Goal: Task Accomplishment & Management: Complete application form

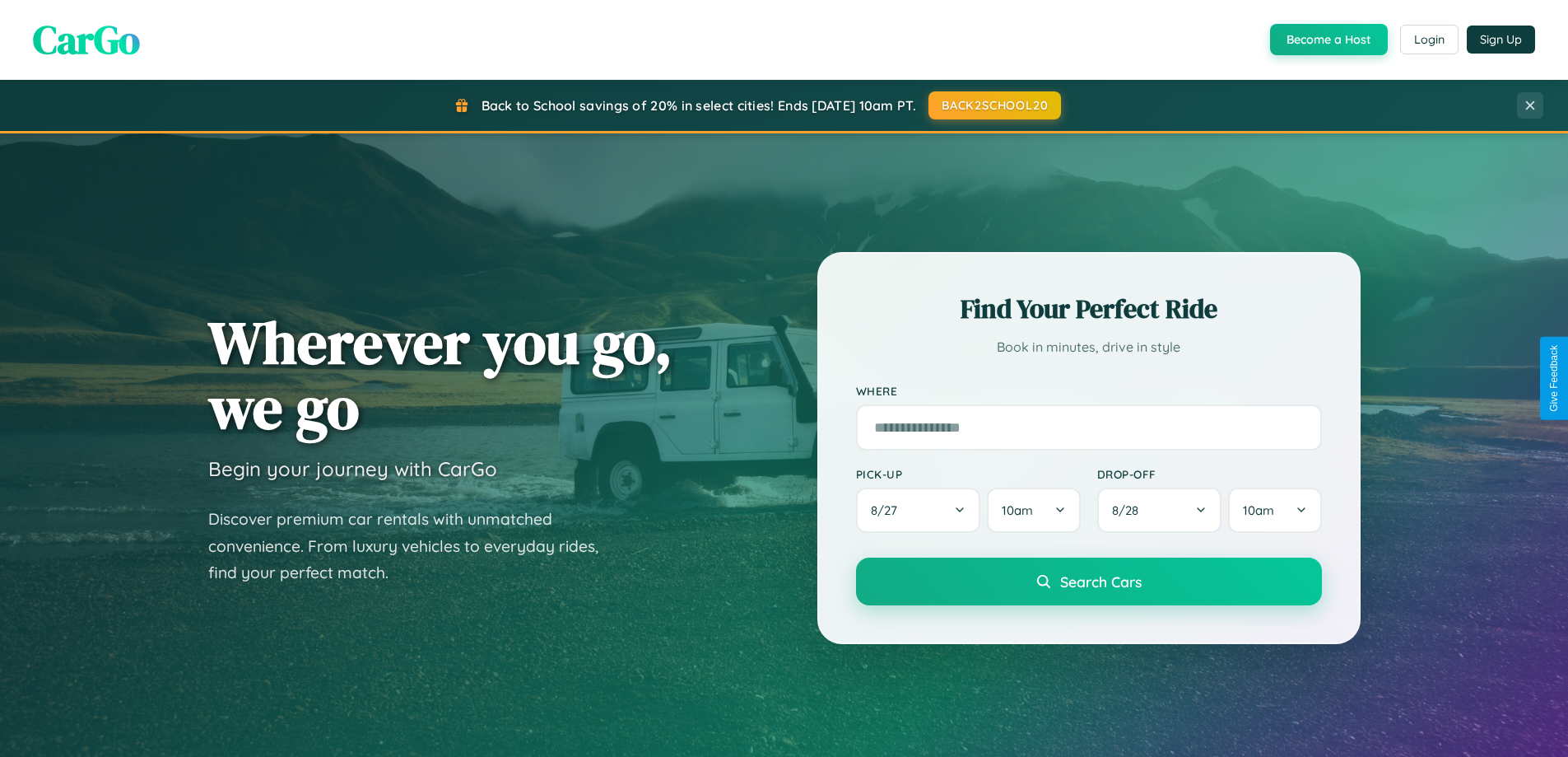
scroll to position [710, 0]
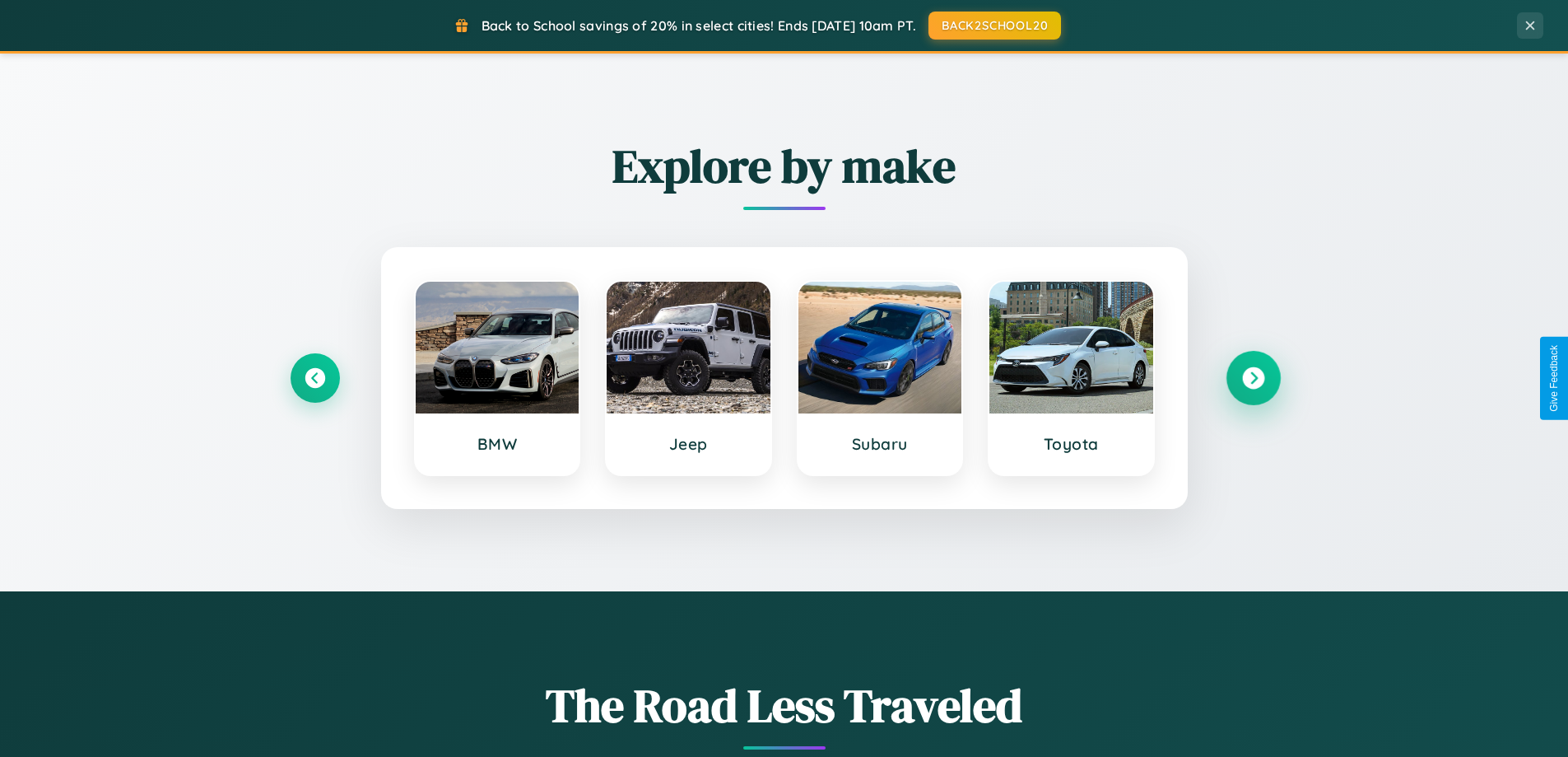
click at [1253, 378] on icon at bounding box center [1254, 378] width 22 height 22
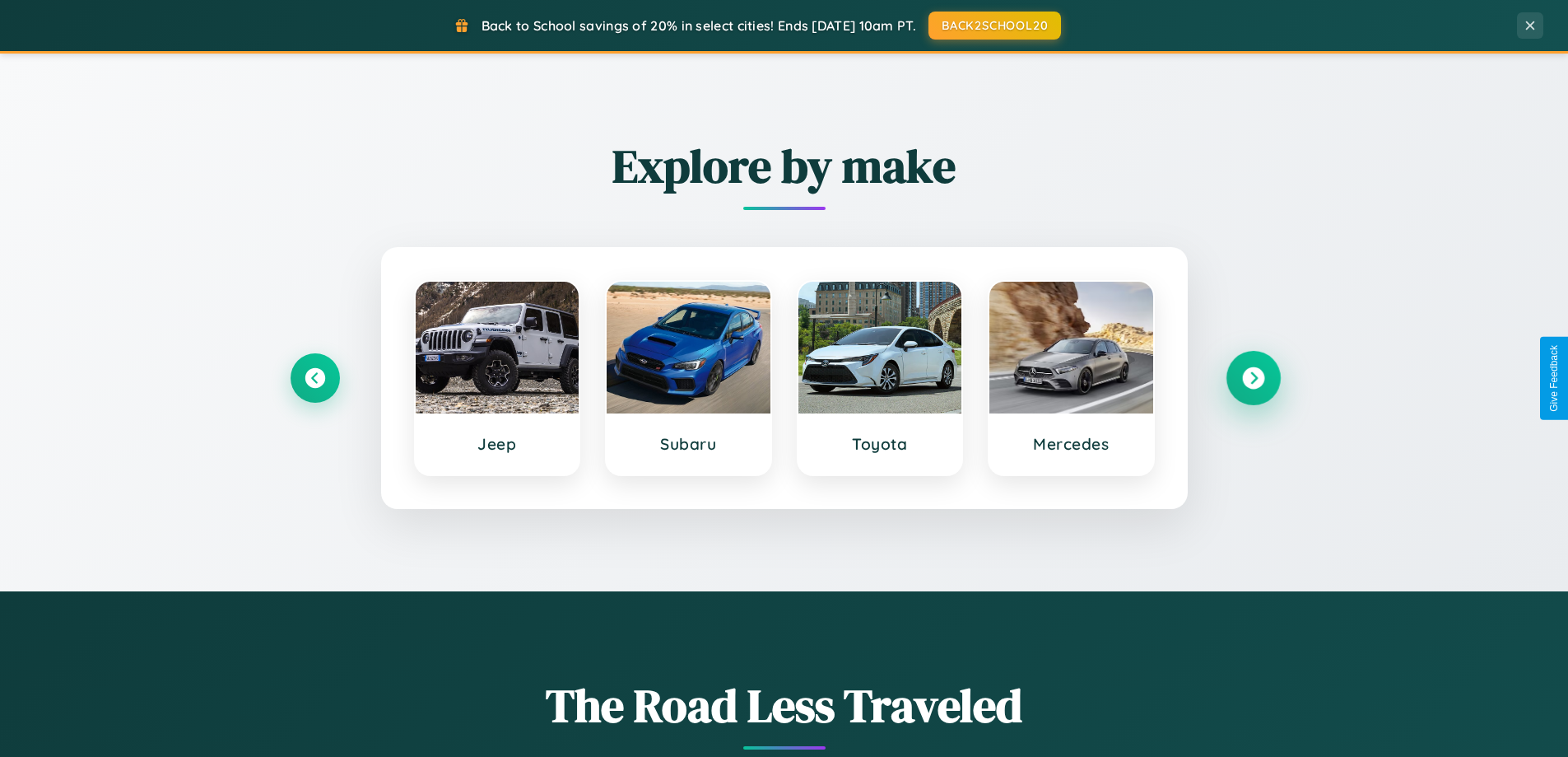
click at [1253, 378] on icon at bounding box center [1254, 378] width 22 height 22
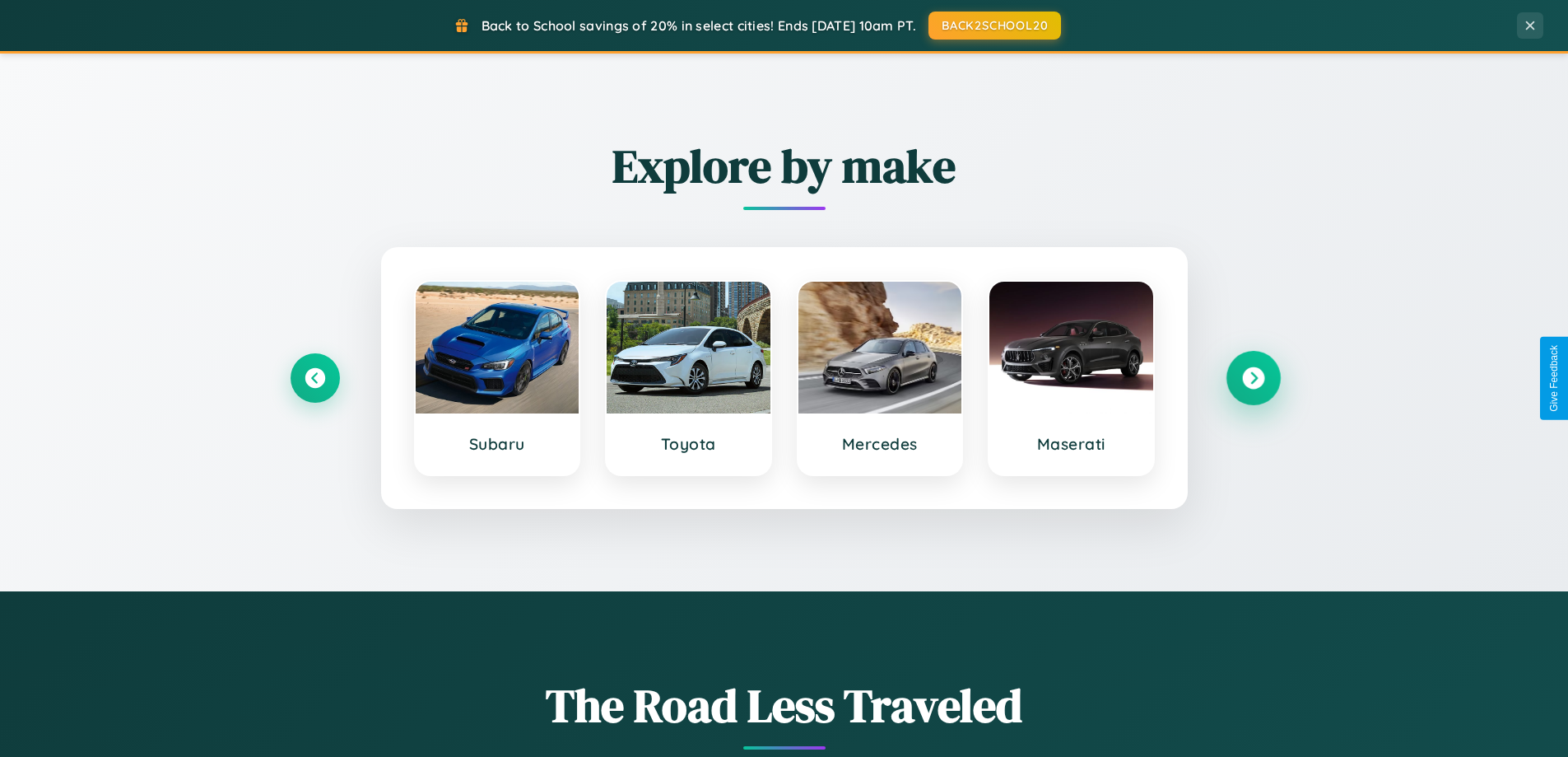
click at [1253, 378] on icon at bounding box center [1254, 378] width 22 height 22
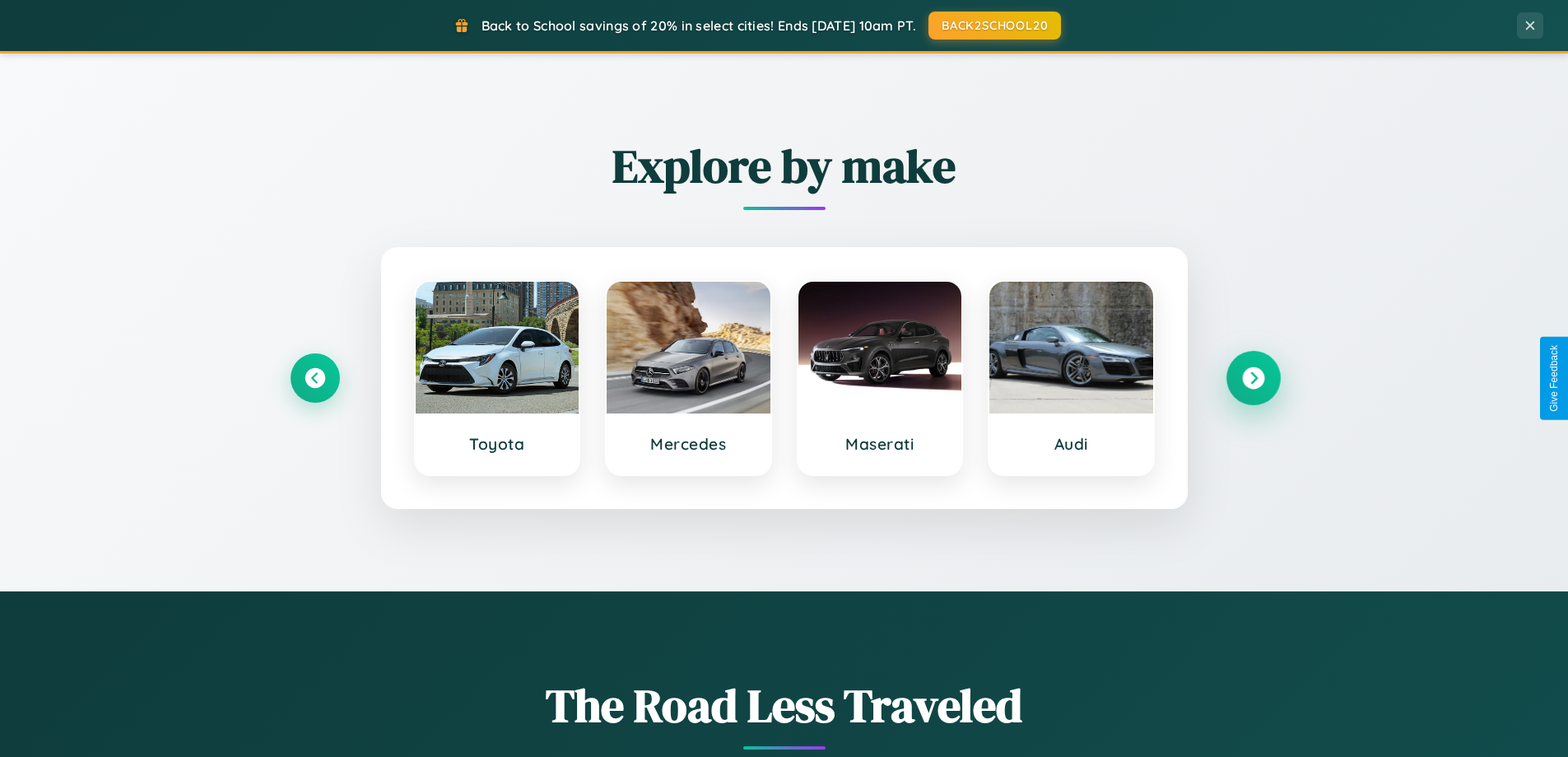
click at [1253, 378] on icon at bounding box center [1254, 378] width 22 height 22
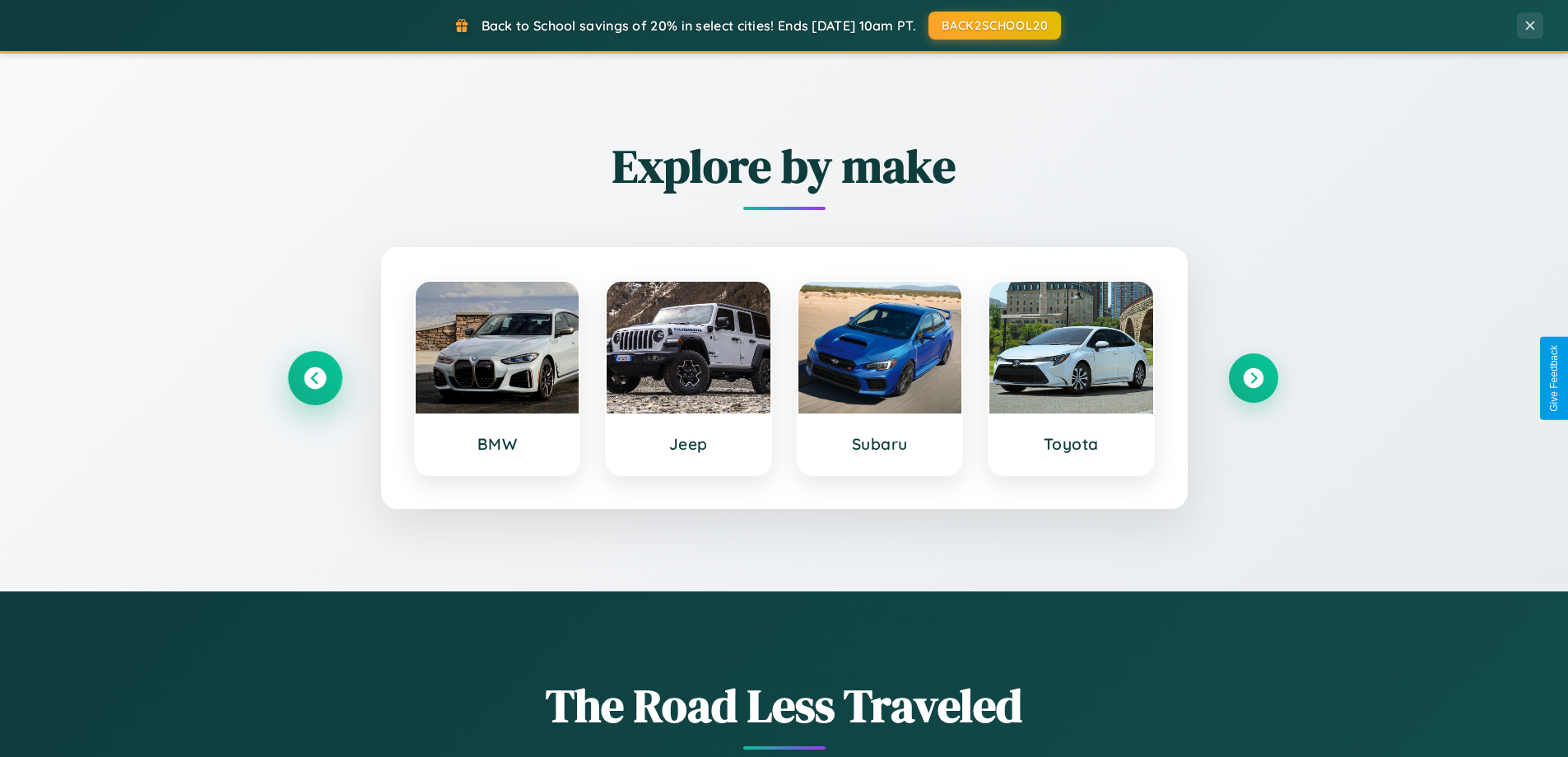
click at [314, 378] on icon at bounding box center [314, 378] width 22 height 22
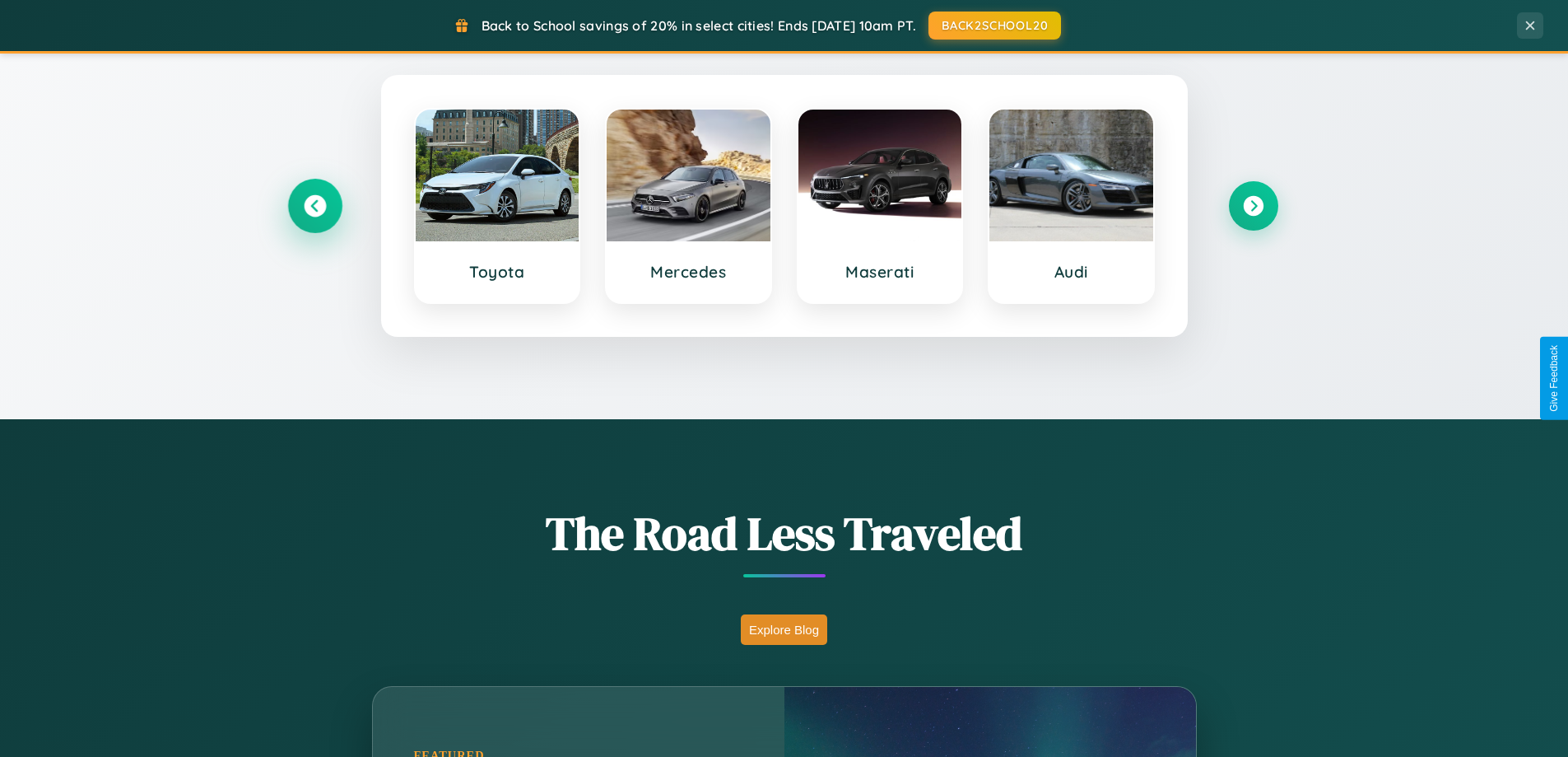
scroll to position [1451, 0]
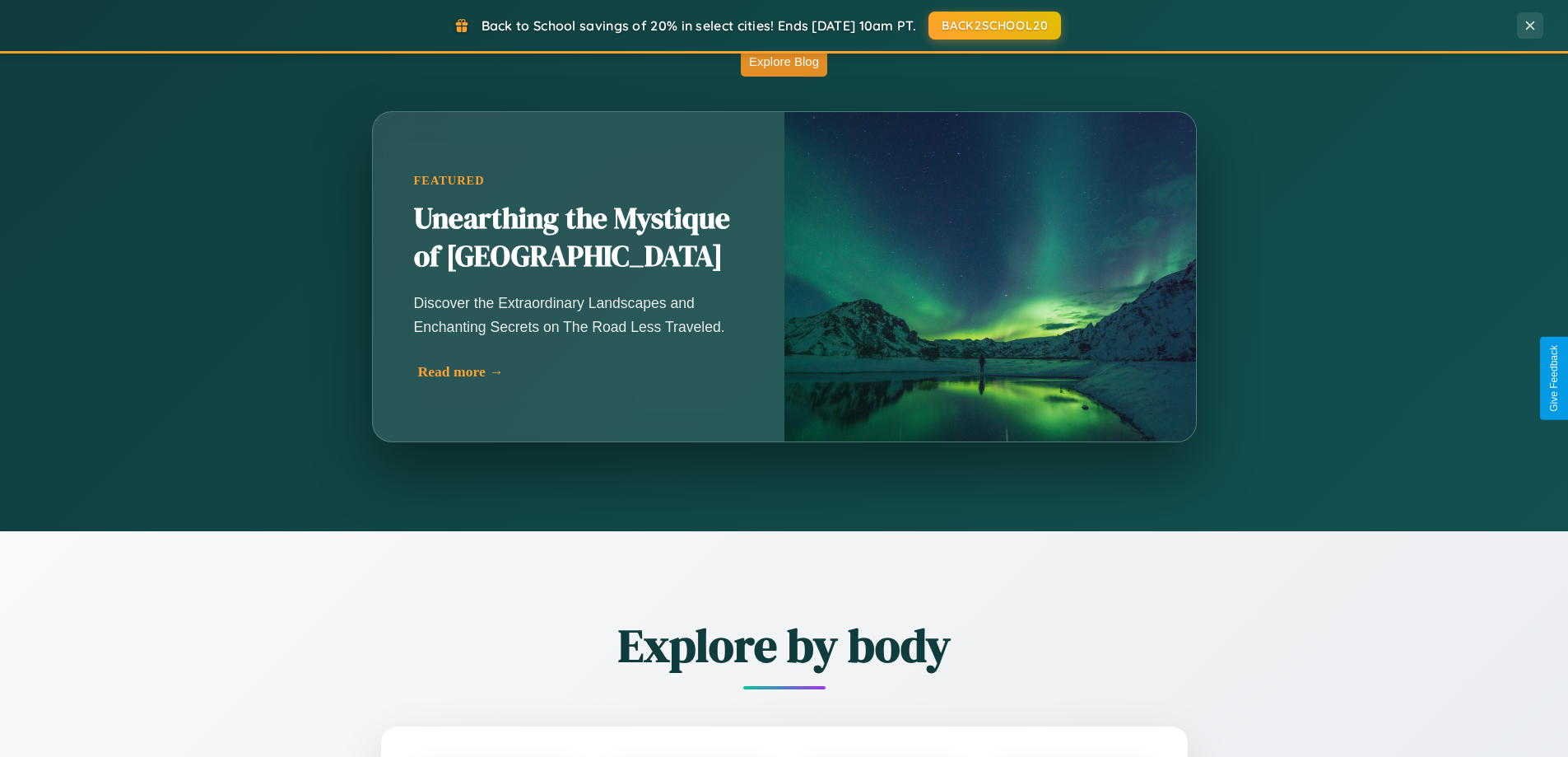
click at [582, 374] on div "Read more →" at bounding box center [583, 371] width 330 height 17
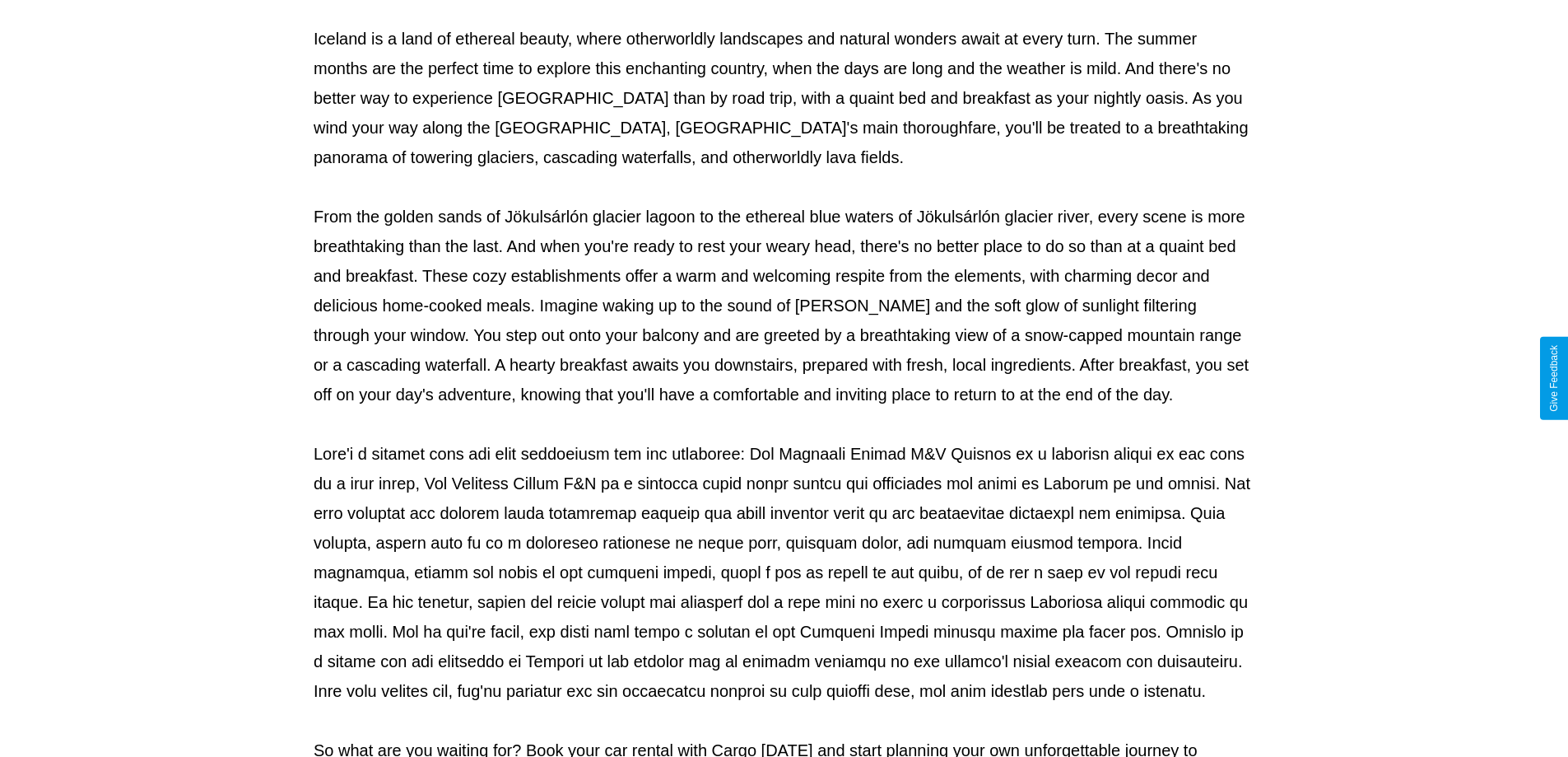
scroll to position [533, 0]
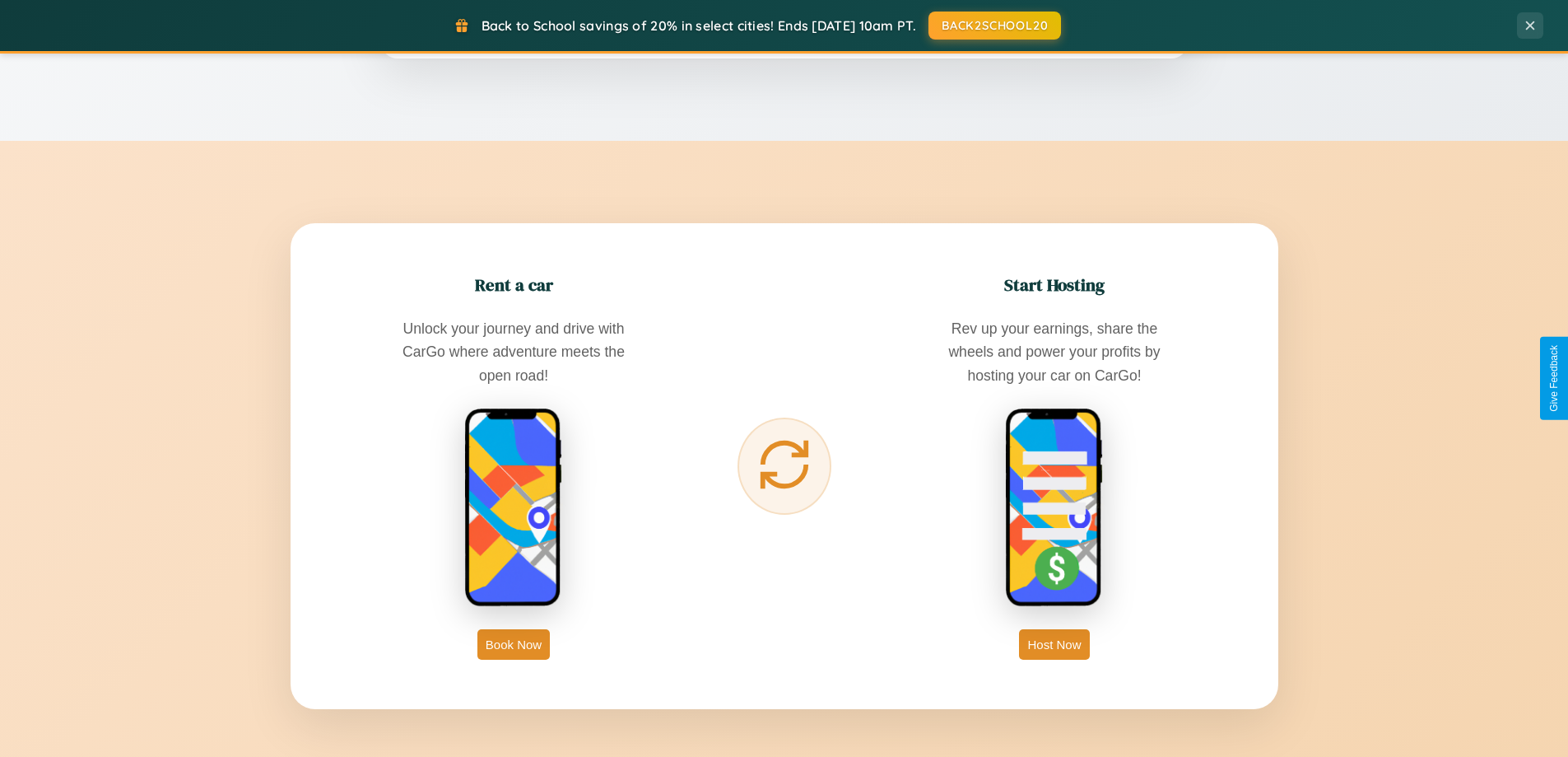
scroll to position [3170, 0]
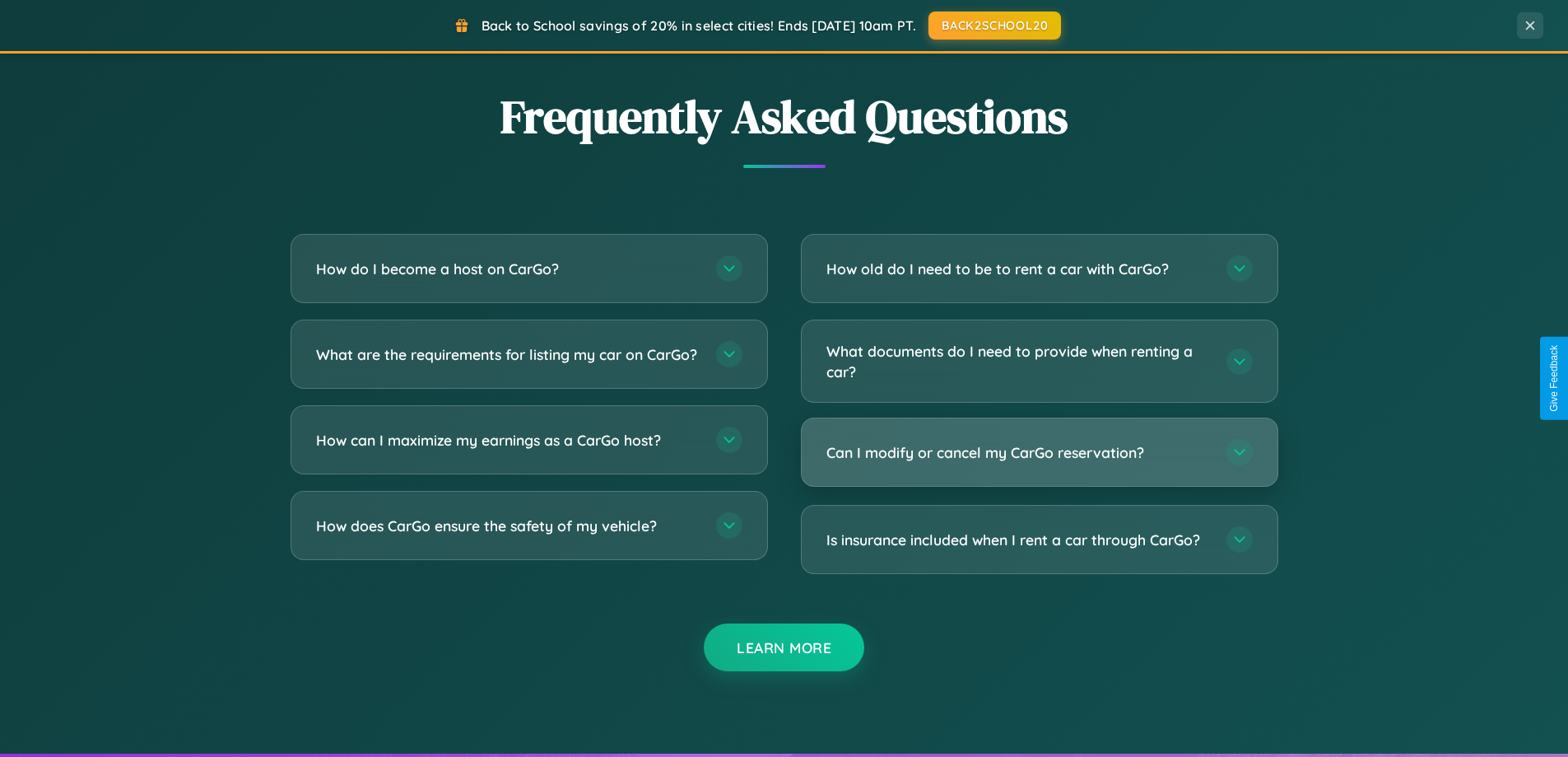
click at [1039, 453] on h3 "Can I modify or cancel my CarGo reservation?" at bounding box center [1019, 453] width 384 height 20
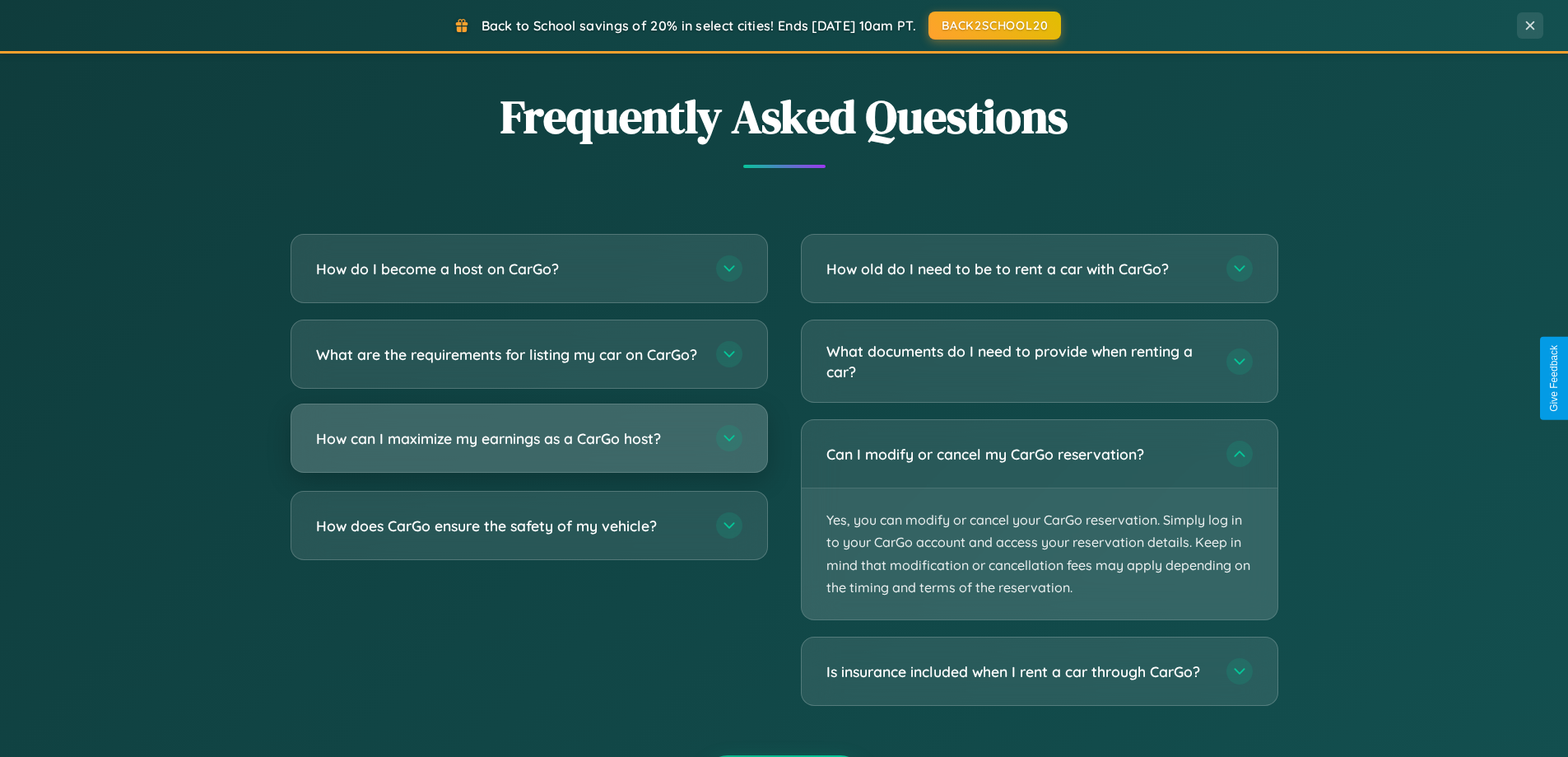
click at [528, 449] on h3 "How can I maximize my earnings as a CarGo host?" at bounding box center [508, 438] width 384 height 20
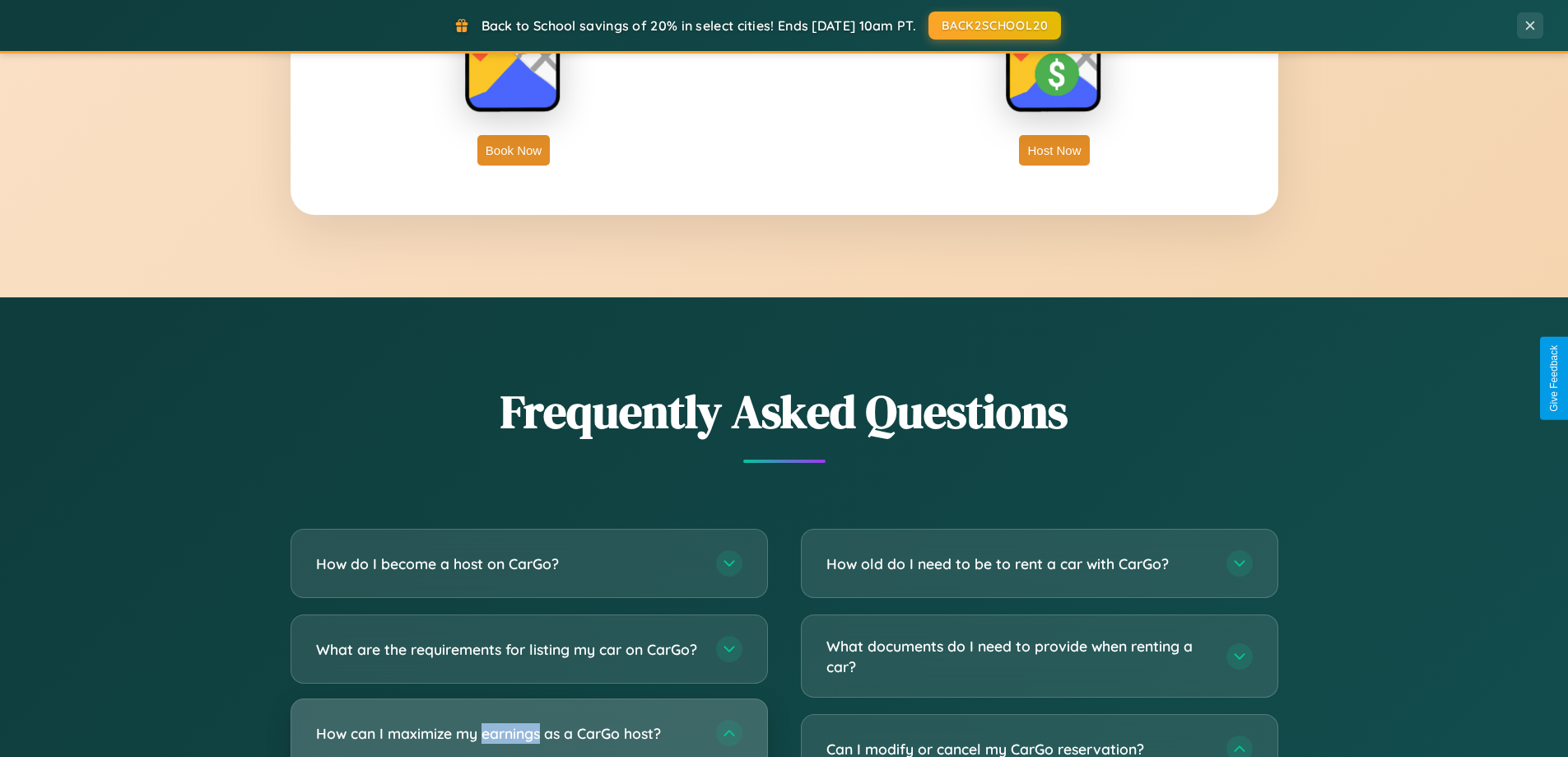
scroll to position [2844, 0]
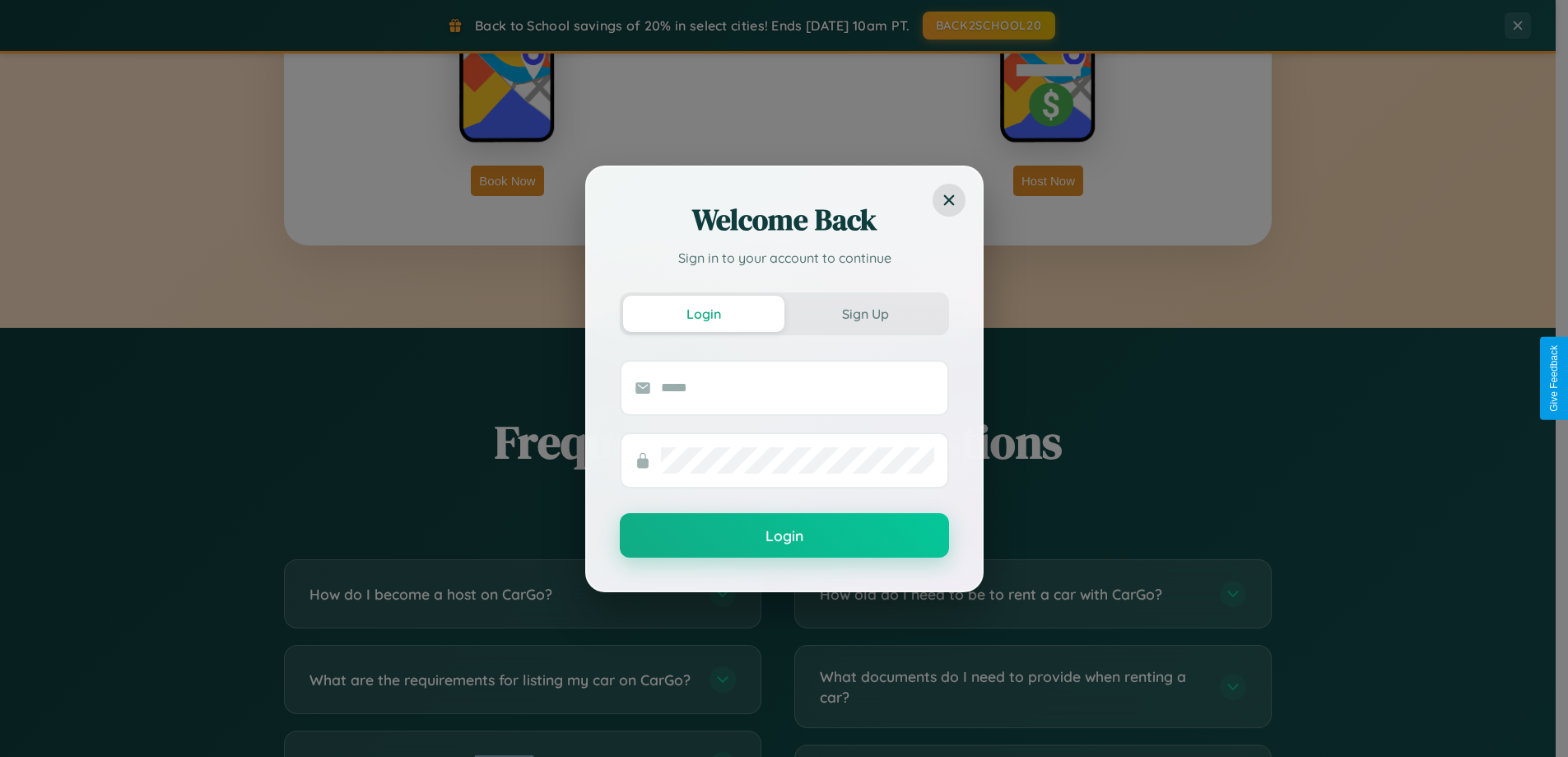
scroll to position [0, 0]
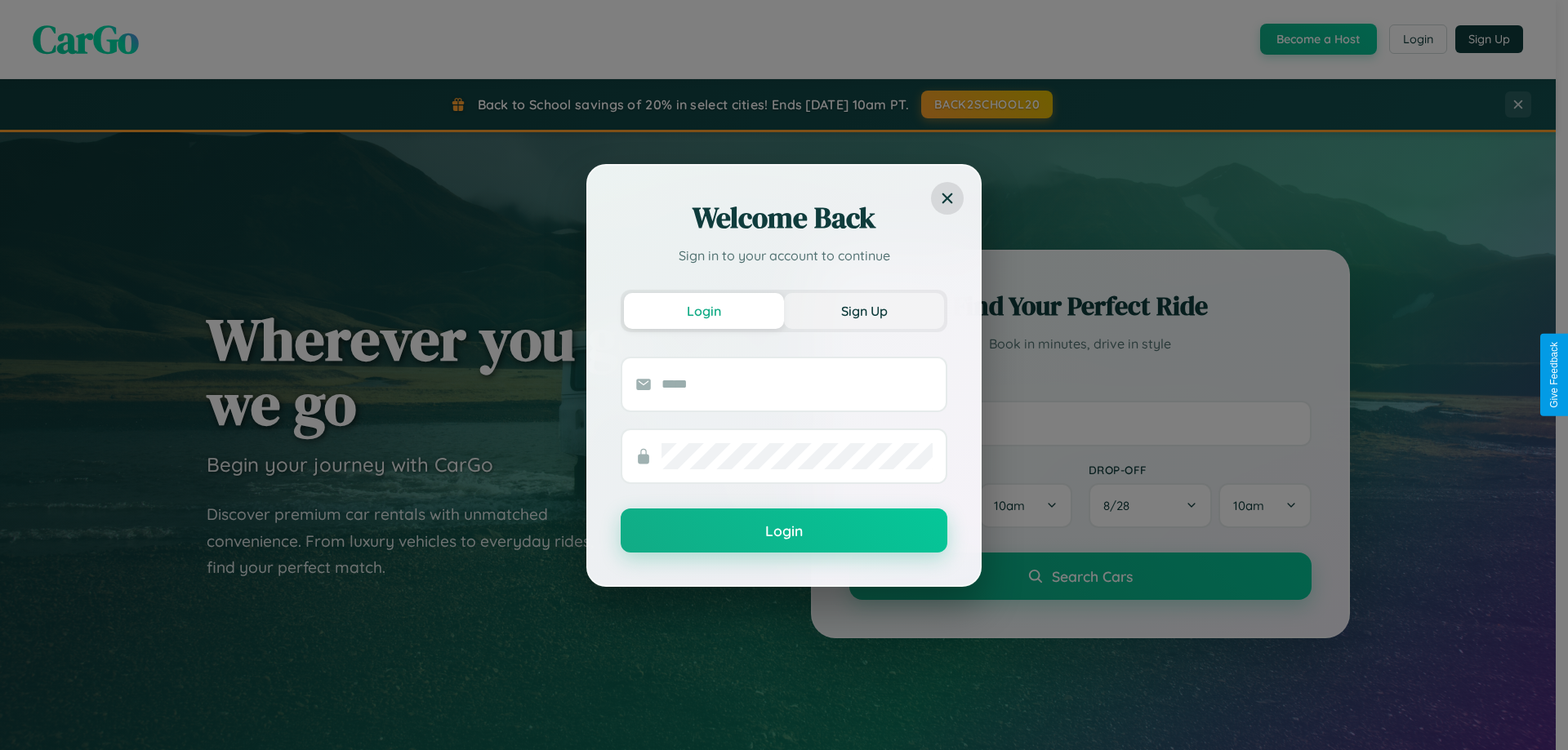
click at [864, 310] on button "Sign Up" at bounding box center [864, 311] width 160 height 36
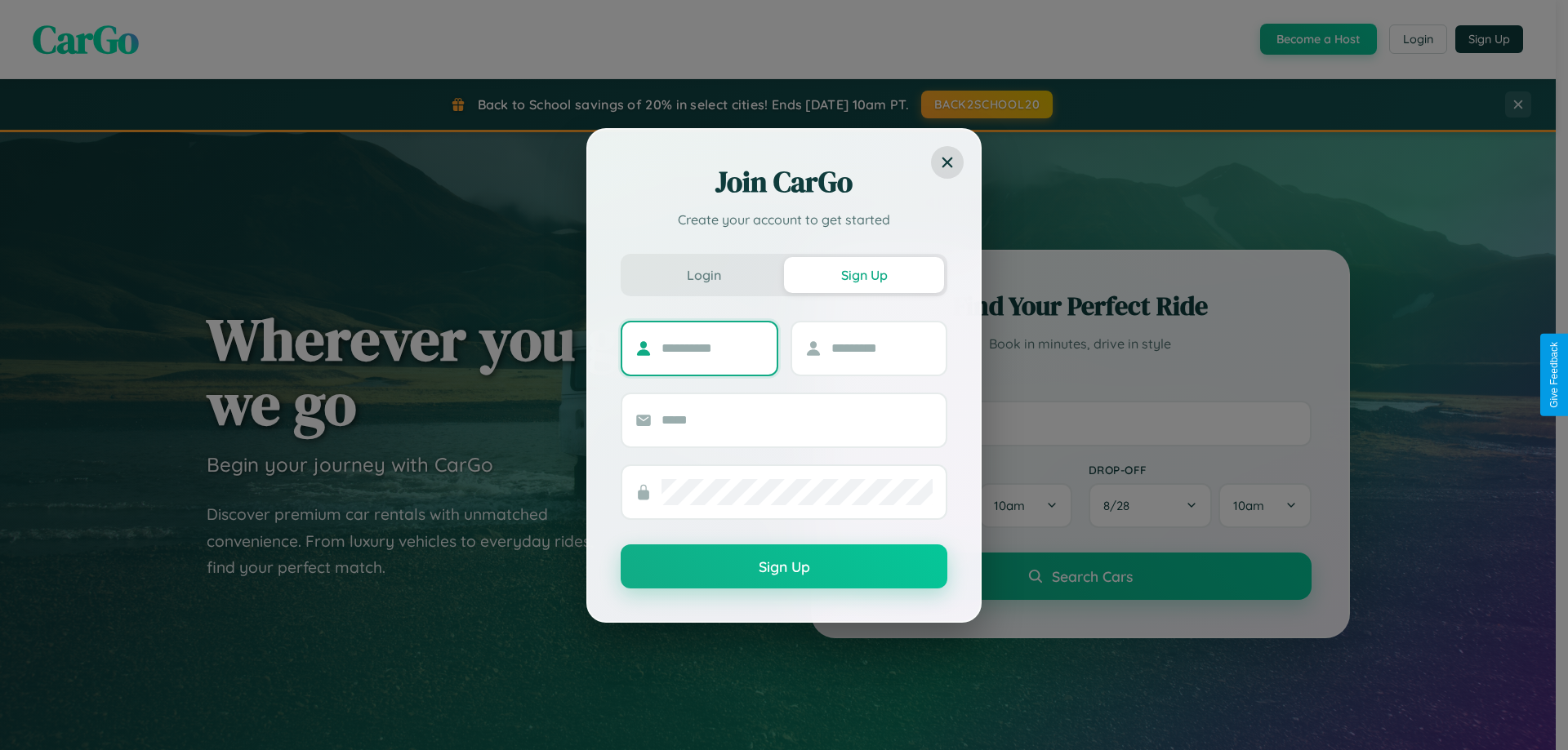
click at [712, 348] on input "text" at bounding box center [713, 348] width 102 height 26
type input "******"
click at [881, 348] on input "text" at bounding box center [882, 348] width 102 height 26
type input "*******"
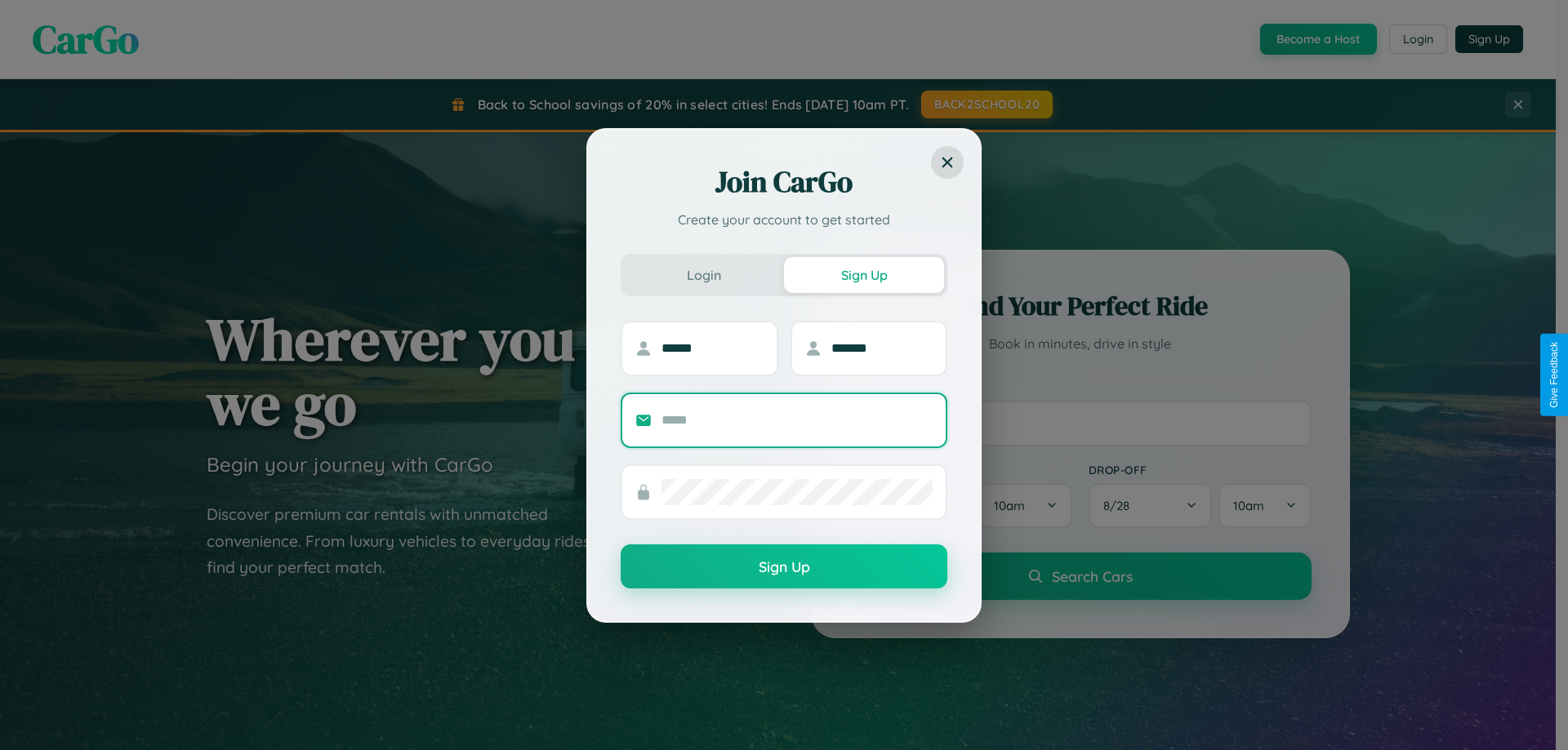
click at [797, 420] on input "text" at bounding box center [797, 420] width 271 height 26
type input "**********"
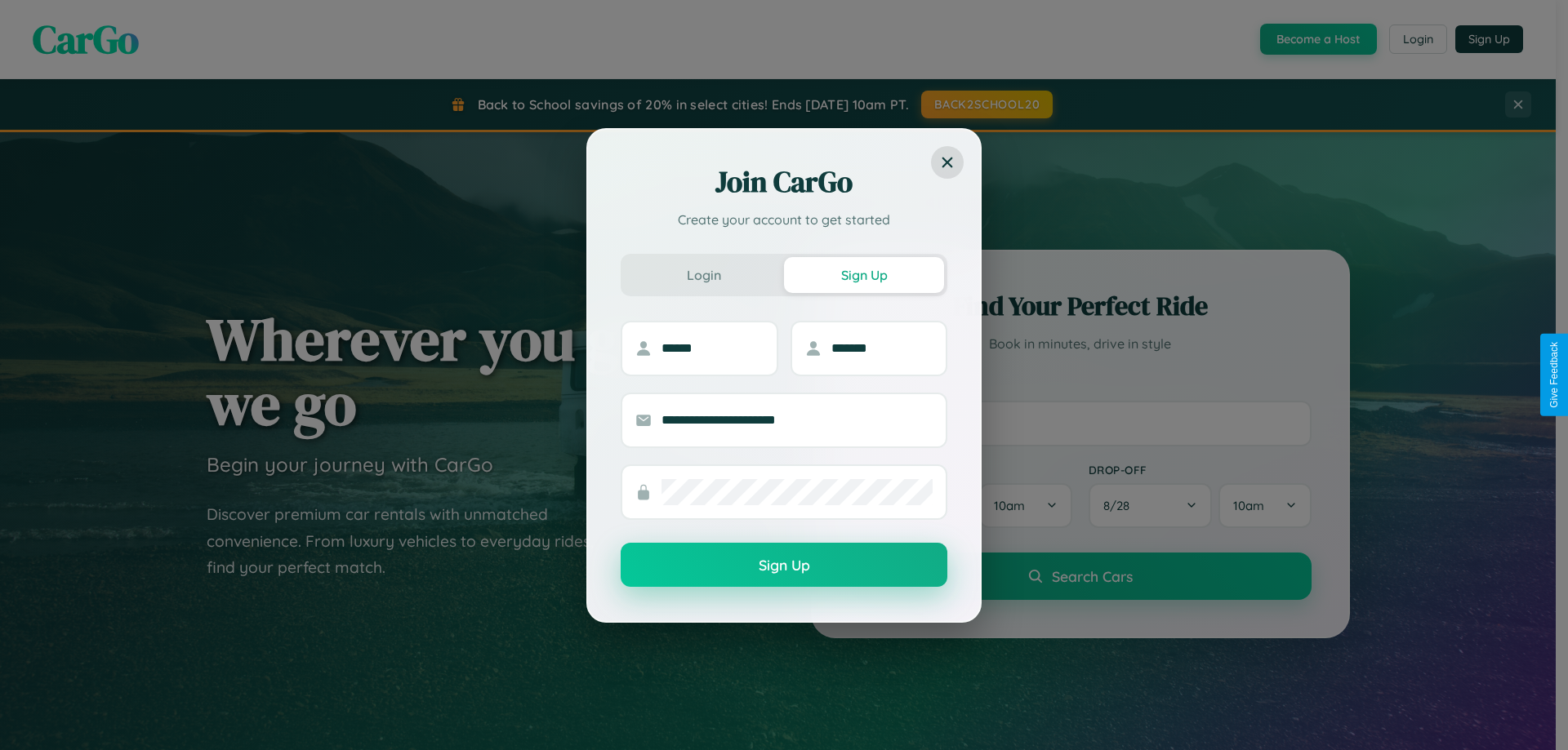
click at [784, 566] on button "Sign Up" at bounding box center [784, 565] width 327 height 44
